Goal: Transaction & Acquisition: Purchase product/service

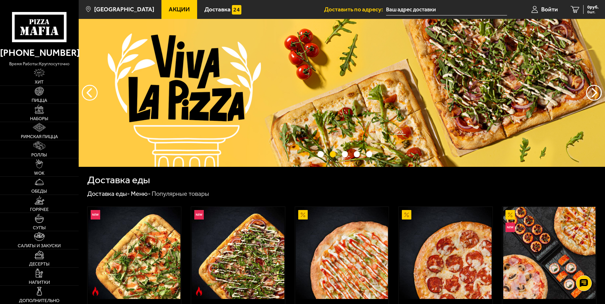
click at [258, 103] on img at bounding box center [342, 93] width 526 height 148
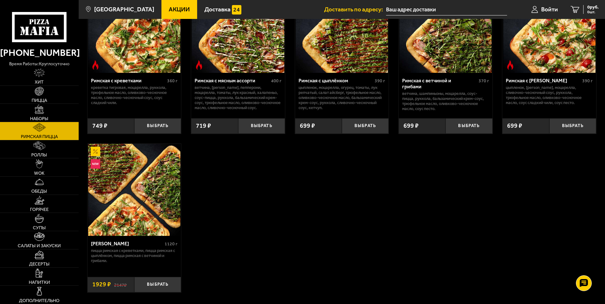
scroll to position [95, 0]
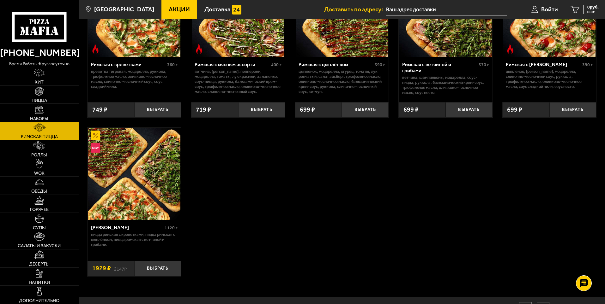
click at [111, 158] on img at bounding box center [134, 174] width 92 height 92
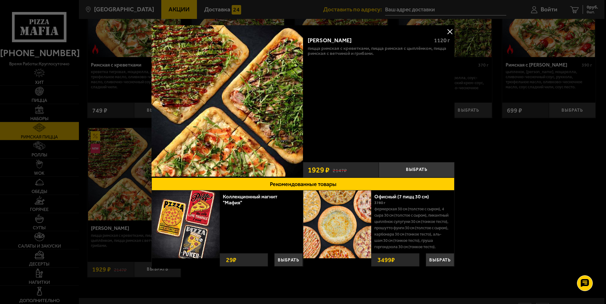
click at [451, 29] on button at bounding box center [449, 31] width 9 height 9
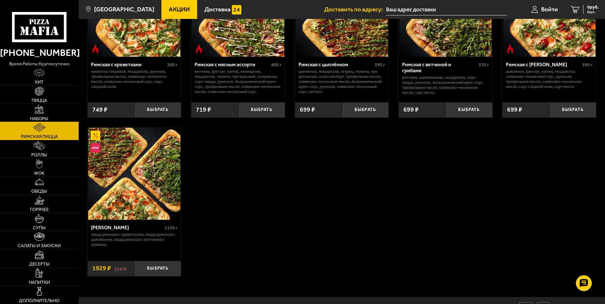
click at [39, 108] on img at bounding box center [39, 109] width 9 height 9
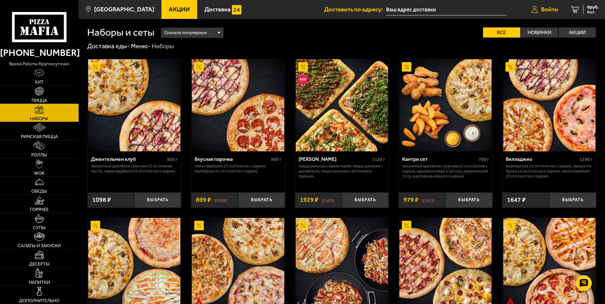
click at [538, 12] on link "Войти" at bounding box center [544, 9] width 39 height 19
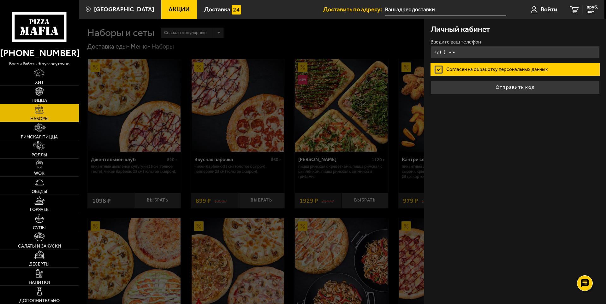
click at [441, 52] on input "+7 ( ) - -" at bounding box center [515, 52] width 169 height 12
type input "[PHONE_NUMBER]"
click at [431, 81] on button "Отправить код" at bounding box center [515, 88] width 169 height 14
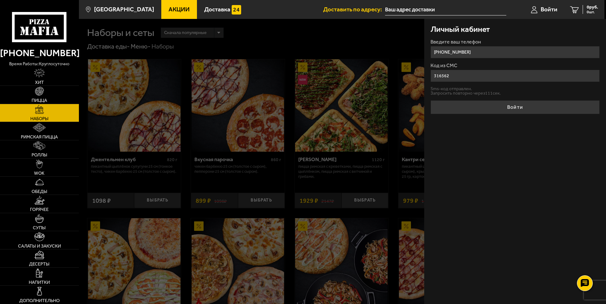
type input "316562"
click at [431, 100] on button "Войти" at bounding box center [515, 107] width 169 height 14
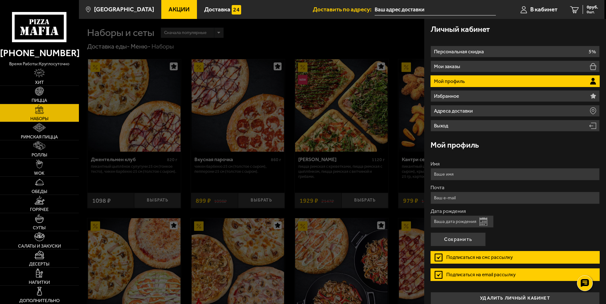
click at [451, 221] on input "Дата рождения" at bounding box center [462, 222] width 63 height 12
type input "[DATE]"
click at [447, 238] on button "Сохранить" at bounding box center [458, 240] width 55 height 14
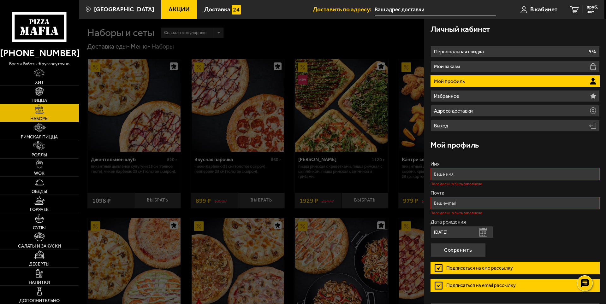
click at [460, 176] on input "Имя" at bounding box center [515, 174] width 169 height 12
type input "[PERSON_NAME]"
type input "[EMAIL_ADDRESS][DOMAIN_NAME]"
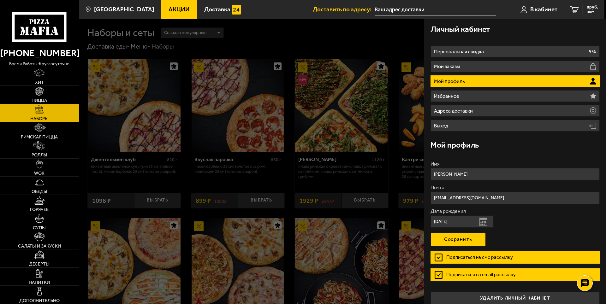
click at [453, 239] on button "Сохранить" at bounding box center [458, 240] width 55 height 14
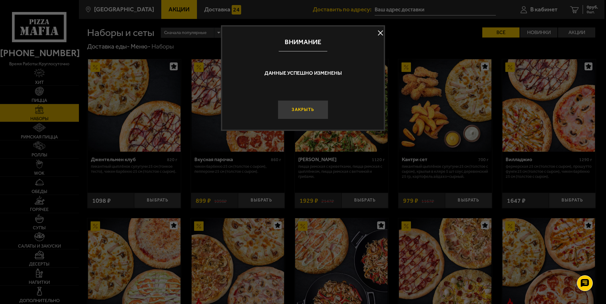
click at [319, 111] on button "Закрыть" at bounding box center [303, 109] width 51 height 19
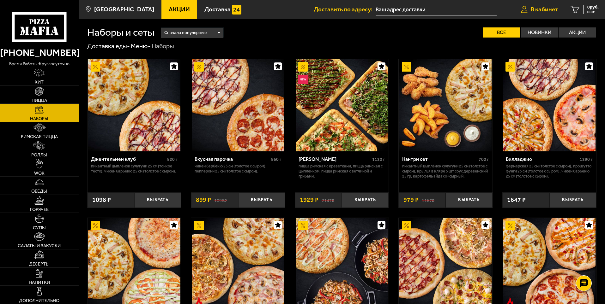
click at [538, 11] on span "В кабинет" at bounding box center [544, 9] width 27 height 6
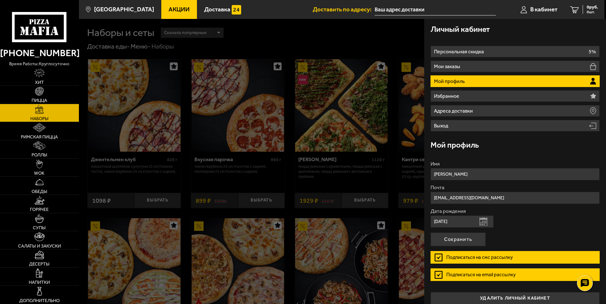
click at [447, 84] on p "Мой профиль" at bounding box center [450, 81] width 33 height 5
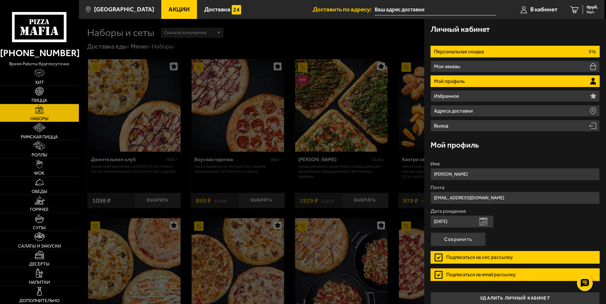
click at [450, 51] on p "Персональная скидка" at bounding box center [459, 51] width 51 height 5
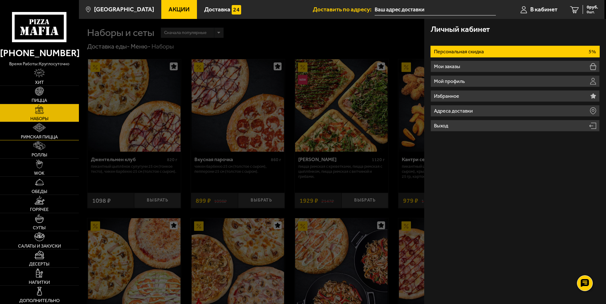
click at [41, 132] on img at bounding box center [39, 127] width 13 height 9
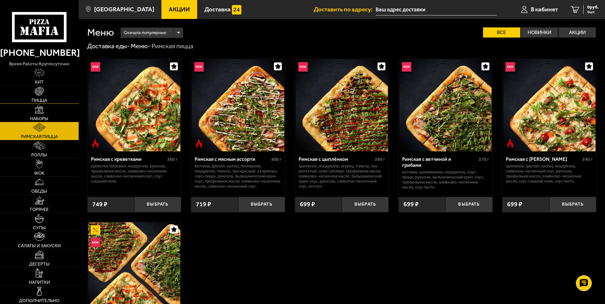
click at [39, 93] on img at bounding box center [39, 91] width 9 height 9
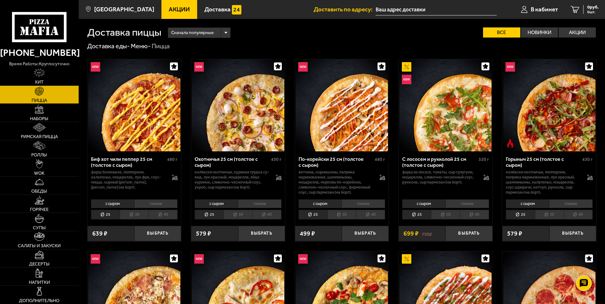
click at [210, 33] on span "Сначала популярные" at bounding box center [192, 33] width 42 height 12
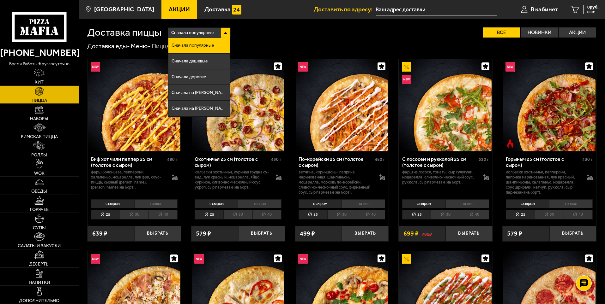
click at [256, 27] on div "Сначала популярные Сначала популярные Сначала дешевые Сначала дорогие Сначала н…" at bounding box center [378, 32] width 435 height 10
click at [197, 61] on span "Сначала дешевые" at bounding box center [190, 61] width 36 height 4
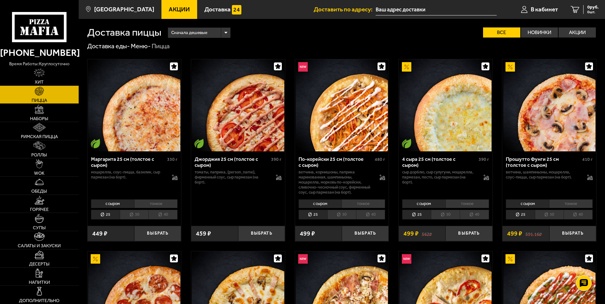
click at [42, 24] on use at bounding box center [42, 21] width 3 height 5
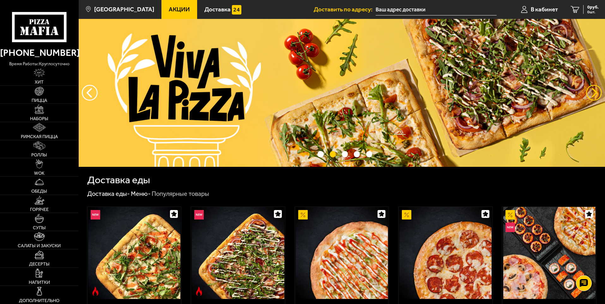
click at [594, 93] on button "предыдущий" at bounding box center [594, 93] width 16 height 16
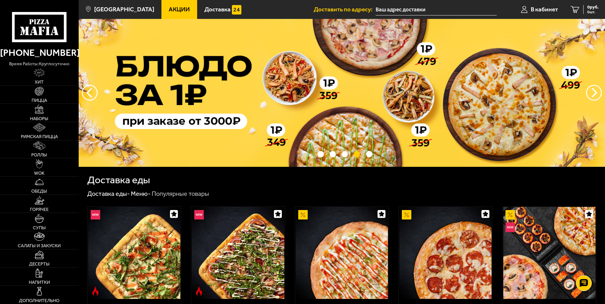
click at [401, 91] on img at bounding box center [342, 93] width 526 height 148
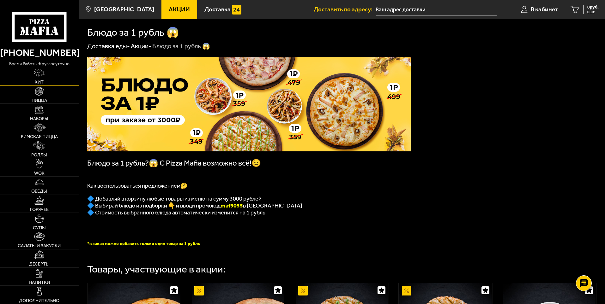
click at [46, 75] on link "Хит" at bounding box center [39, 77] width 79 height 18
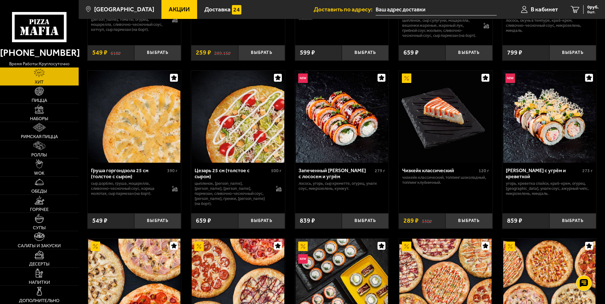
scroll to position [313, 0]
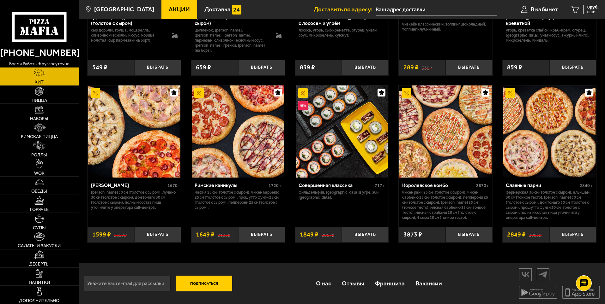
click at [538, 152] on img at bounding box center [549, 132] width 92 height 92
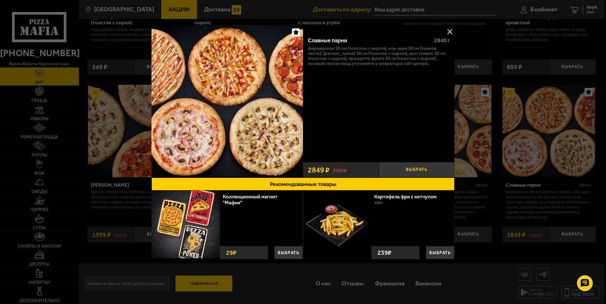
click at [405, 171] on button "Выбрать" at bounding box center [417, 169] width 76 height 15
click at [451, 29] on button at bounding box center [449, 31] width 9 height 9
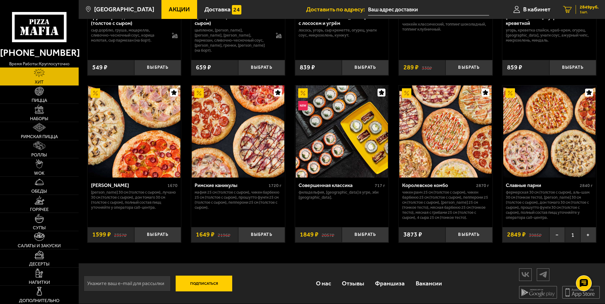
click at [593, 12] on span "1 шт." at bounding box center [589, 12] width 19 height 4
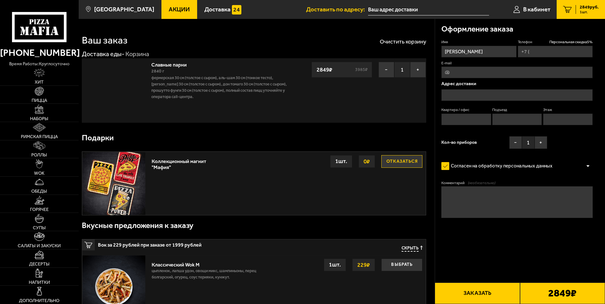
type input "[PHONE_NUMBER]"
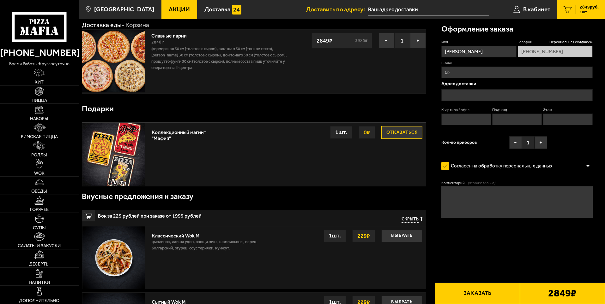
scroll to position [32, 0]
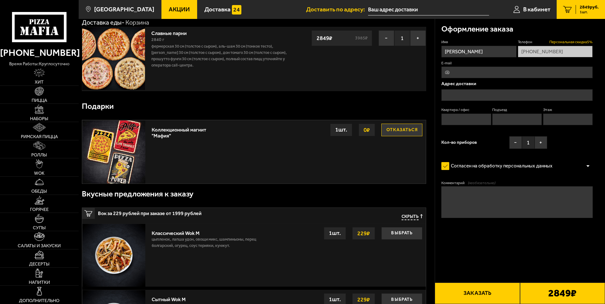
click at [569, 42] on span "Персональная скидка 5 %" at bounding box center [570, 41] width 43 height 5
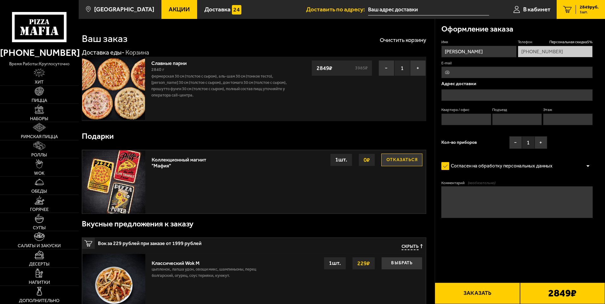
scroll to position [0, 0]
